Goal: Task Accomplishment & Management: Manage account settings

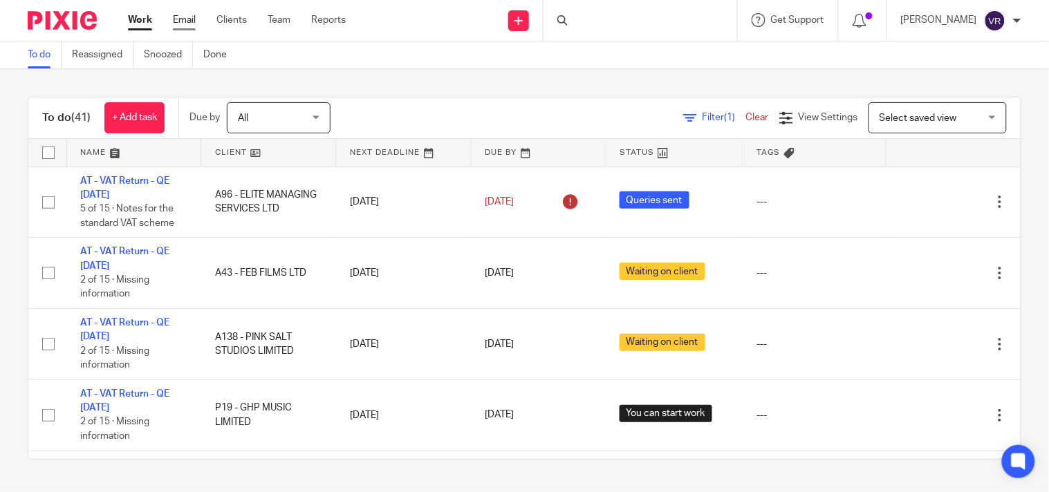
click at [187, 22] on link "Email" at bounding box center [184, 20] width 23 height 14
click at [280, 17] on link "Team" at bounding box center [279, 20] width 23 height 14
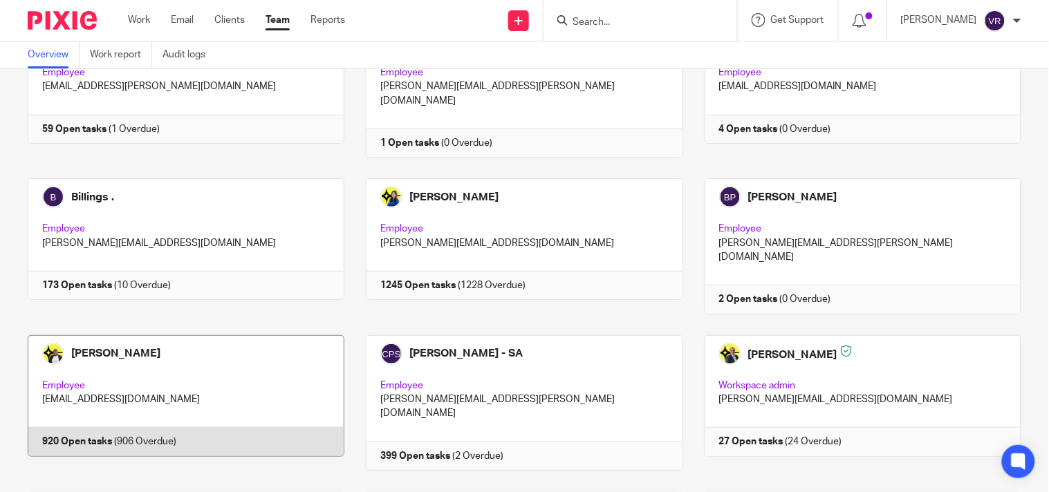
scroll to position [153, 0]
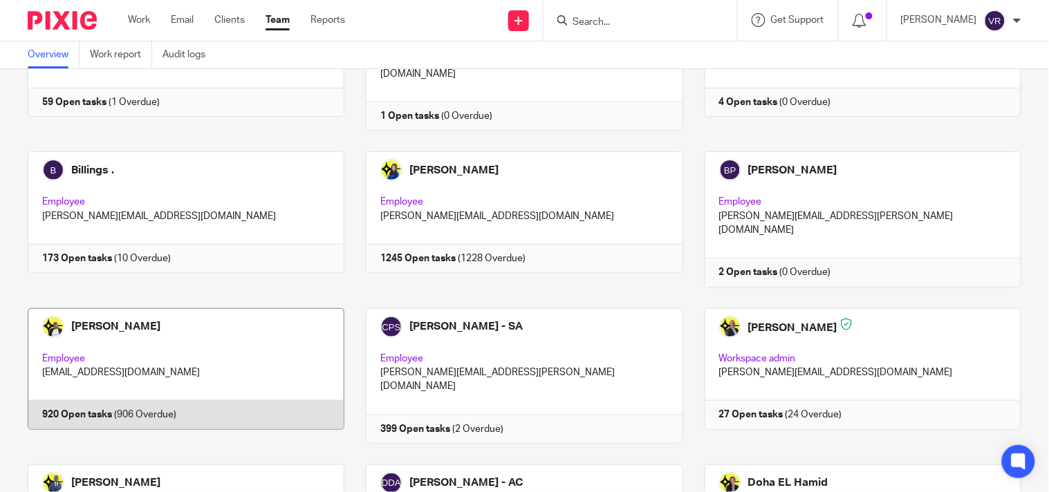
click at [263, 344] on link at bounding box center [175, 375] width 338 height 135
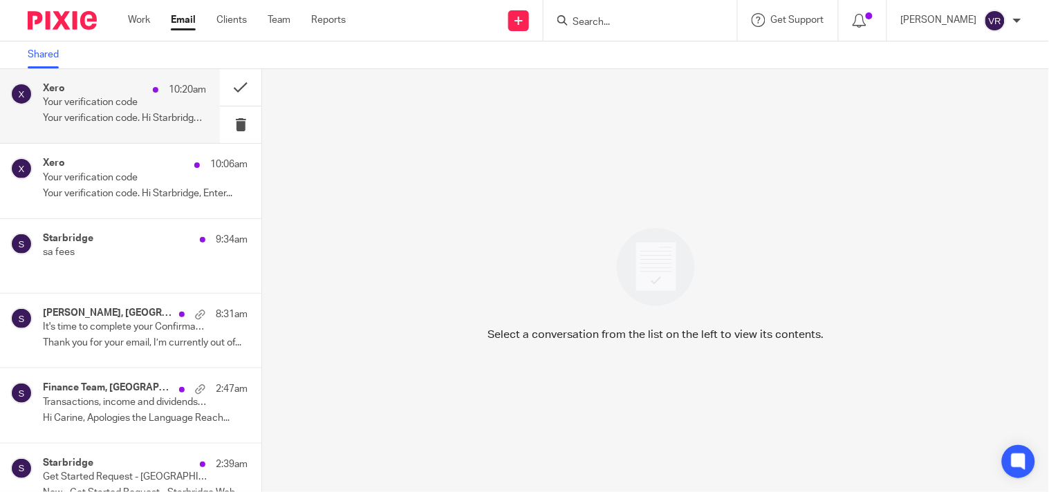
click at [118, 124] on p "Your verification code. Hi Starbridge, Enter..." at bounding box center [124, 119] width 163 height 12
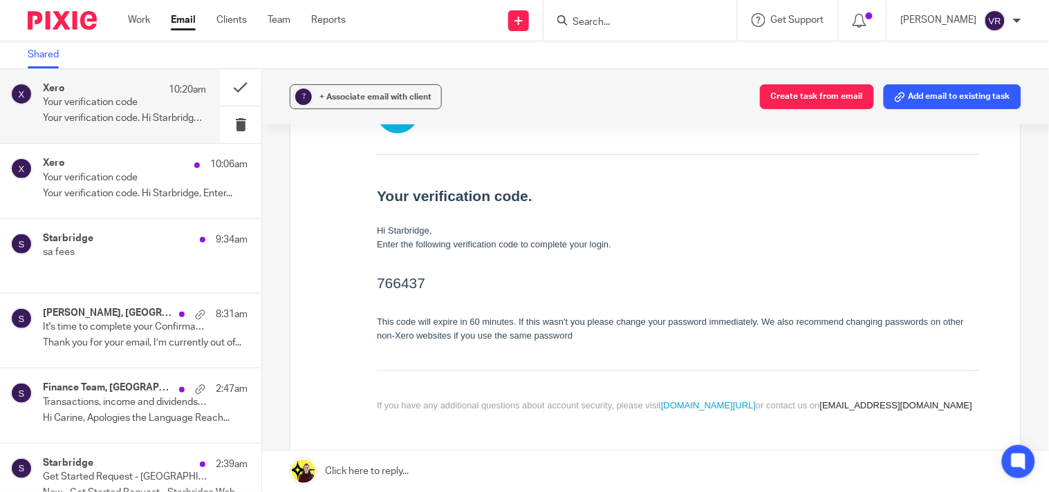
scroll to position [230, 0]
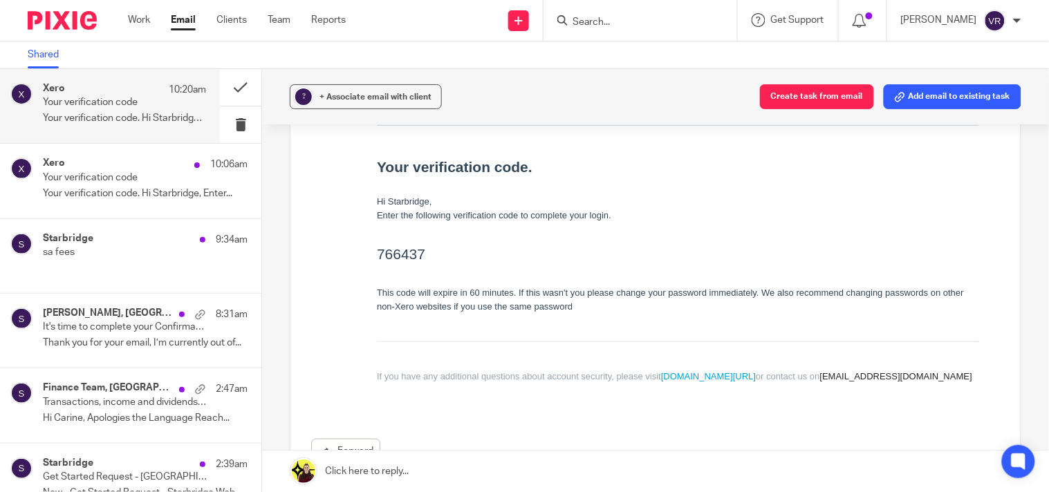
click at [391, 255] on h2 "766437" at bounding box center [677, 254] width 602 height 22
copy h2 "766437"
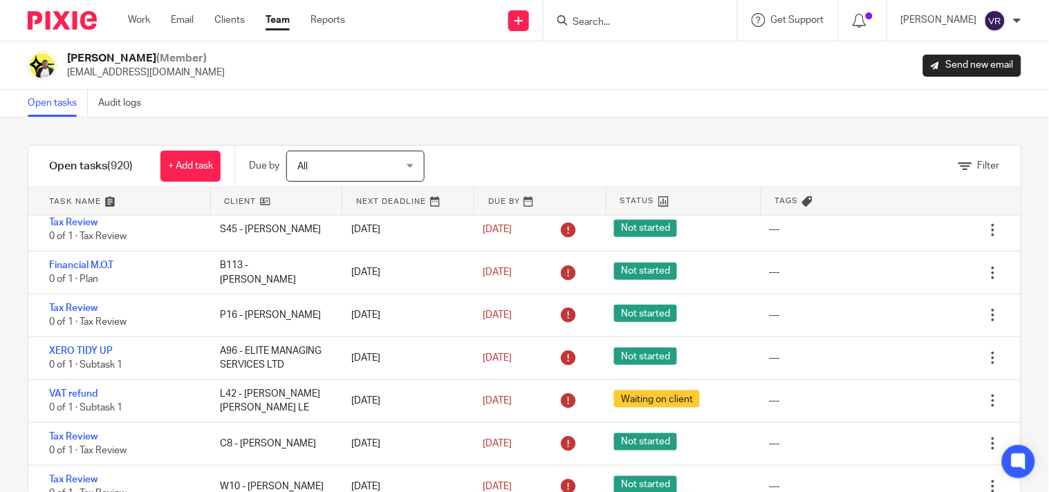
scroll to position [39777, 0]
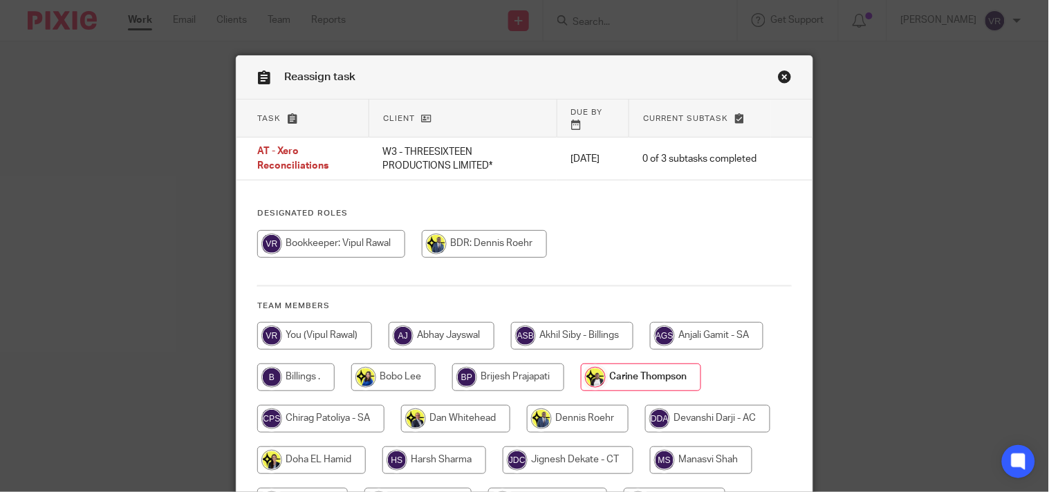
click at [327, 324] on input "radio" at bounding box center [314, 336] width 115 height 28
radio input "true"
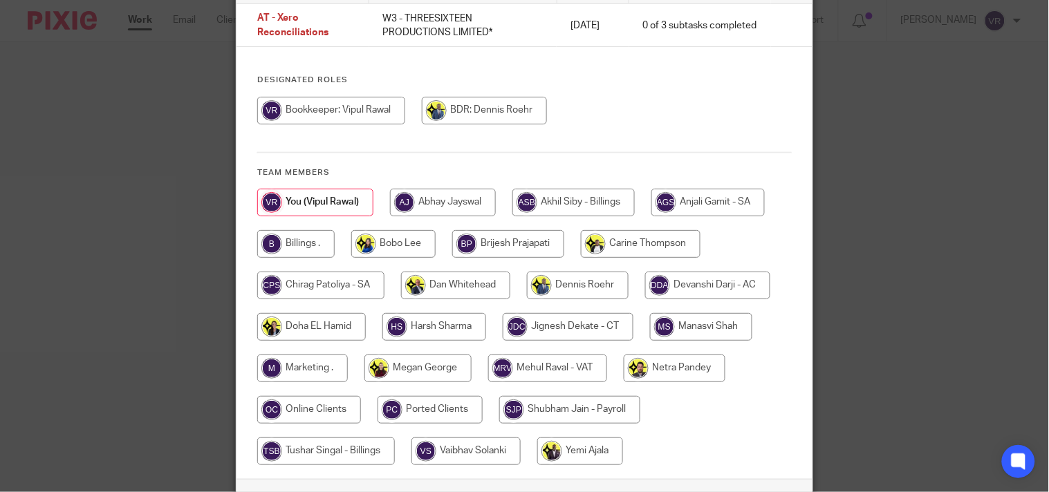
scroll to position [225, 0]
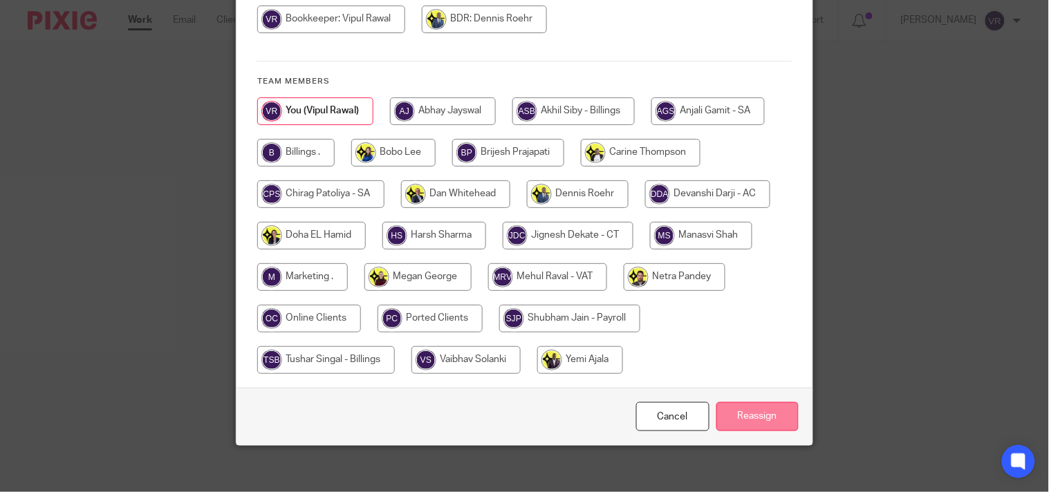
click at [734, 412] on input "Reassign" at bounding box center [757, 417] width 82 height 30
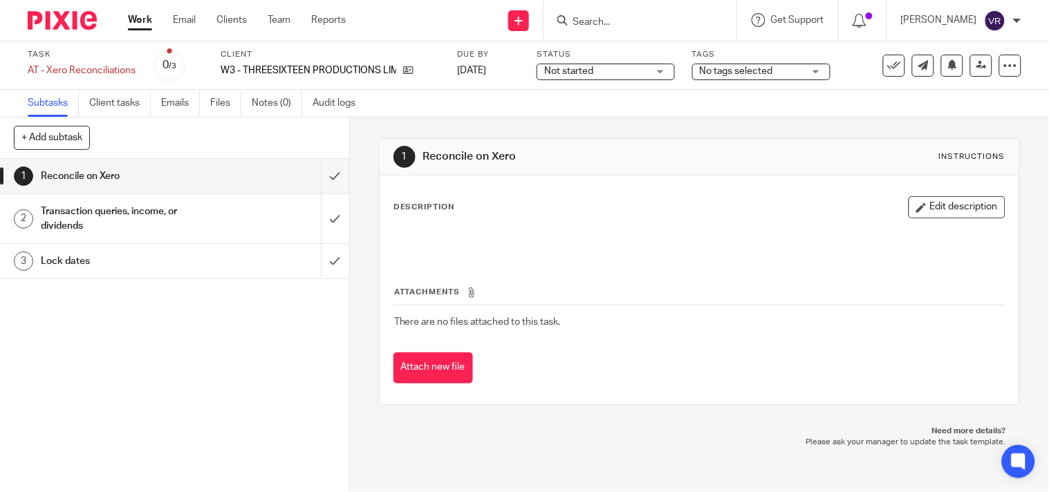
click at [668, 77] on div "Not started Not started" at bounding box center [605, 72] width 138 height 17
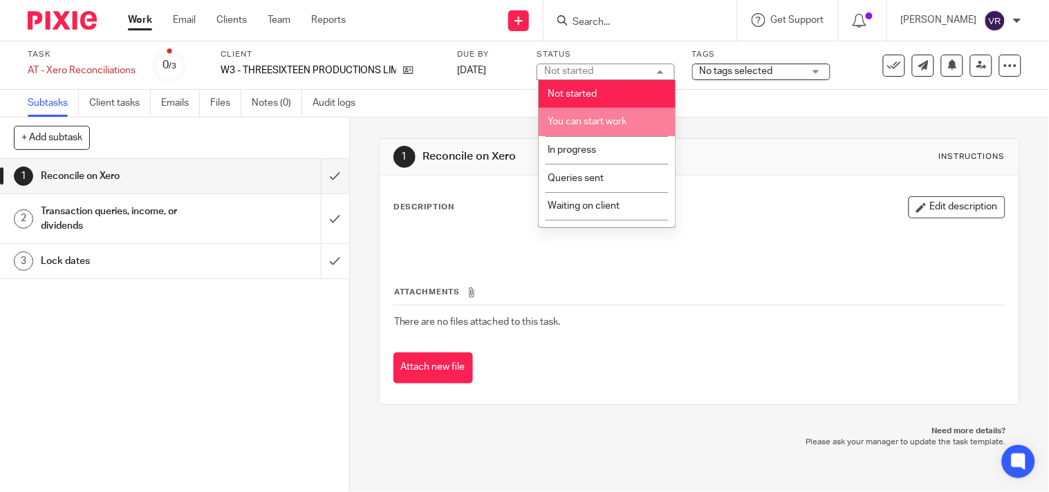
click at [610, 123] on span "You can start work" at bounding box center [586, 122] width 79 height 10
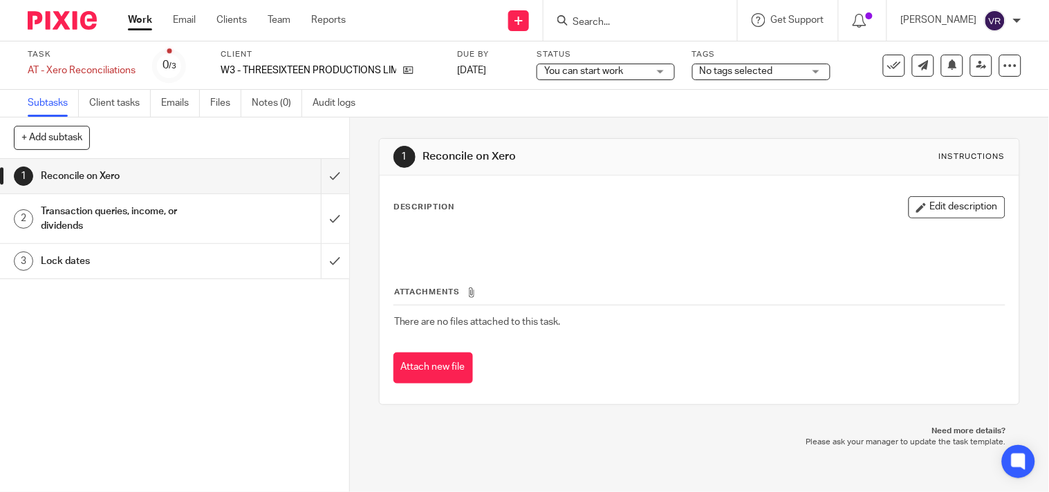
click at [520, 109] on div "Subtasks Client tasks Emails Files Notes (0) Audit logs" at bounding box center [524, 104] width 1049 height 28
drag, startPoint x: 244, startPoint y: 70, endPoint x: 416, endPoint y: 77, distance: 172.3
click at [413, 77] on div "W3 - THREESIXTEEN PRODUCTIONS LIMITED*" at bounding box center [330, 71] width 219 height 14
copy div "THREESIXTEEN PRODUCTIONS LIMITED*"
drag, startPoint x: 533, startPoint y: 108, endPoint x: 553, endPoint y: 61, distance: 51.1
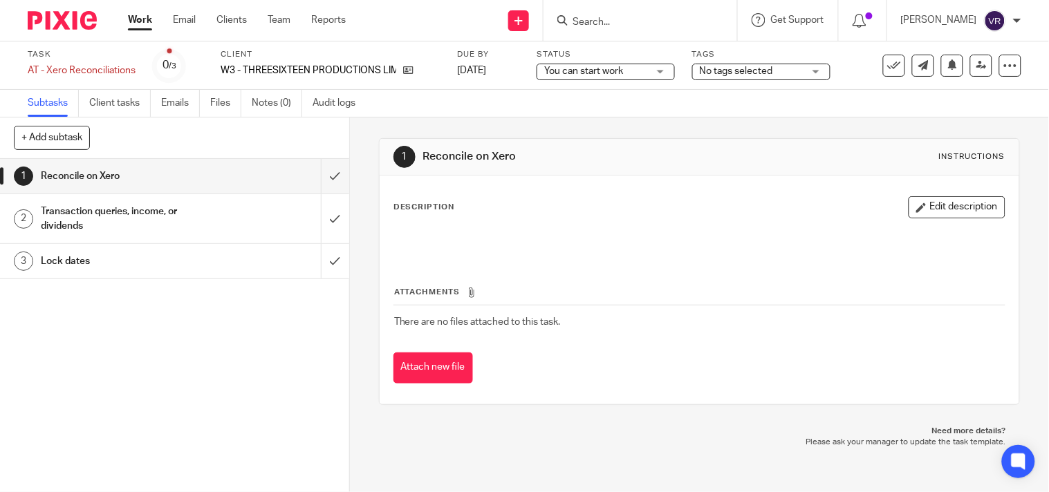
click at [534, 108] on div "Subtasks Client tasks Emails Files Notes (0) Audit logs" at bounding box center [524, 104] width 1049 height 28
